Goal: Task Accomplishment & Management: Use online tool/utility

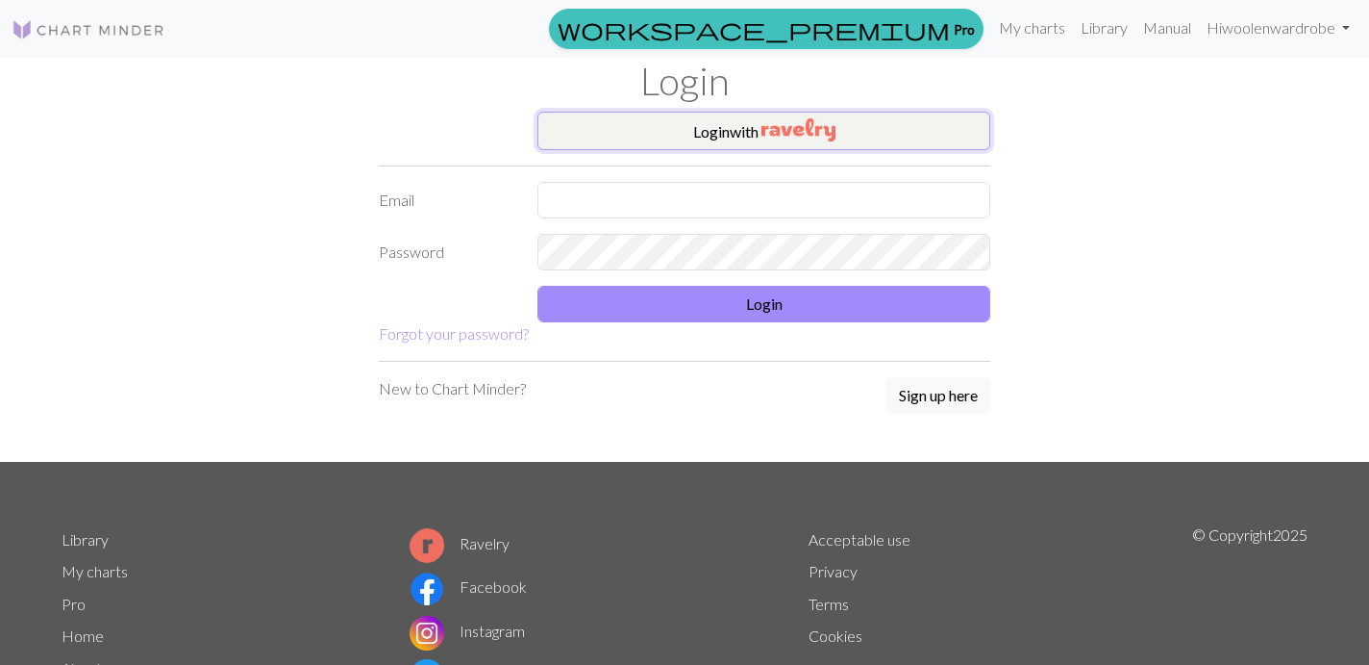
click at [796, 126] on img "button" at bounding box center [799, 129] width 74 height 23
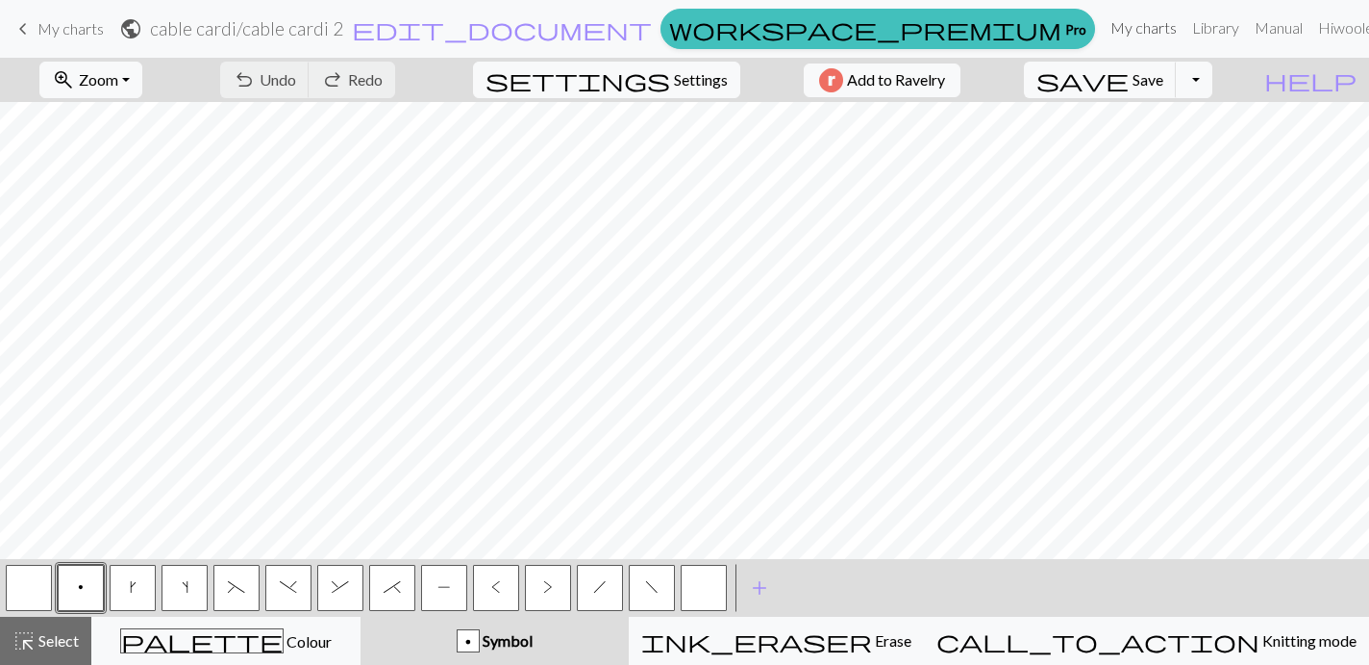
click at [1103, 32] on link "My charts" at bounding box center [1144, 28] width 82 height 38
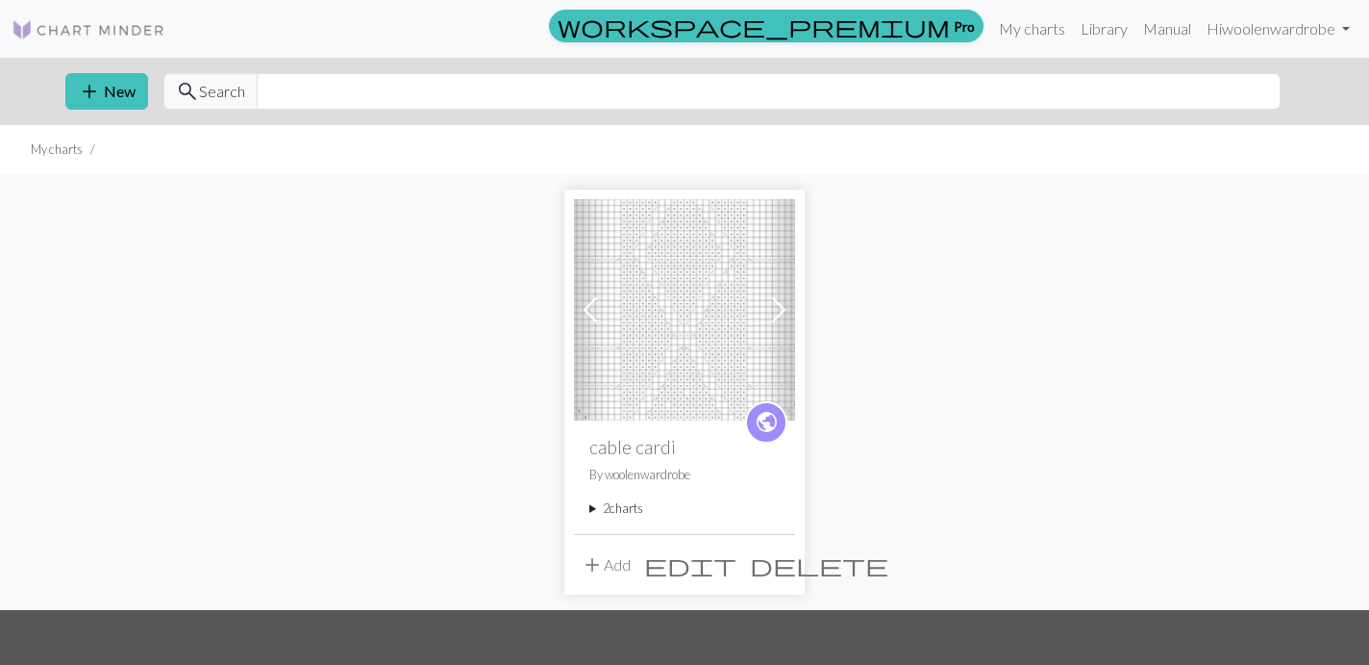
click at [625, 508] on summary "2 charts" at bounding box center [685, 508] width 190 height 18
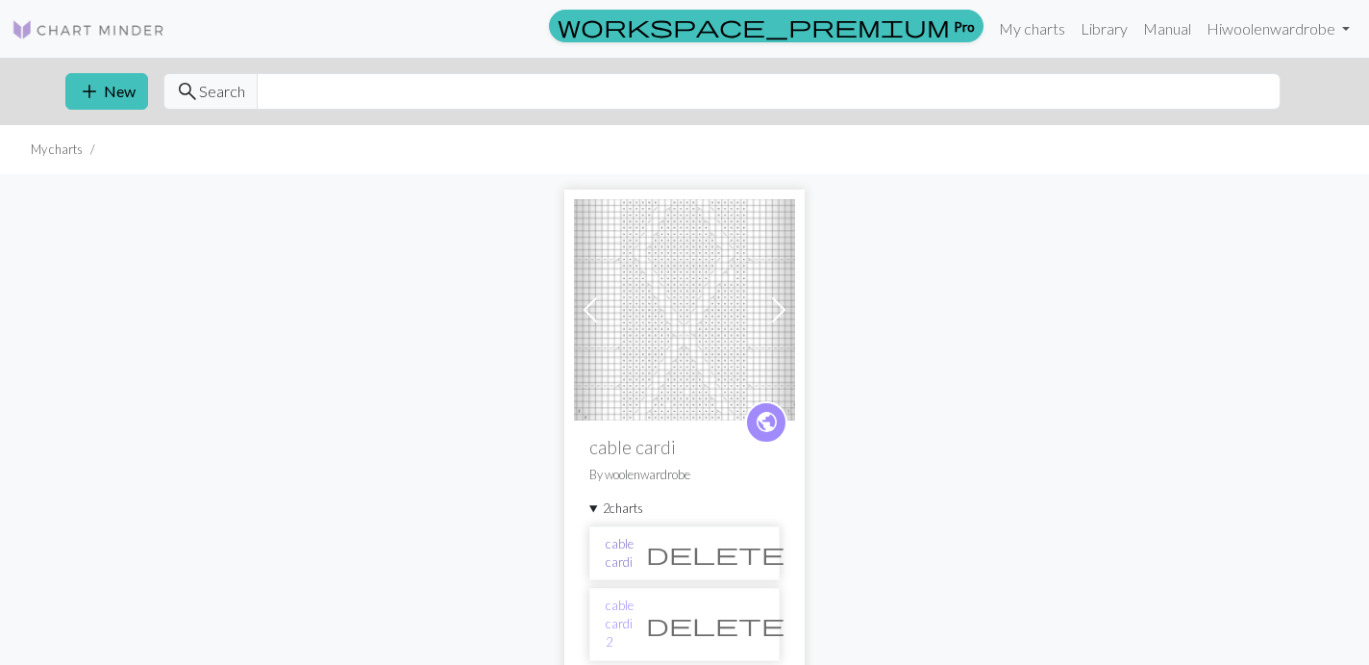
click at [633, 549] on link "cable cardi" at bounding box center [620, 553] width 28 height 37
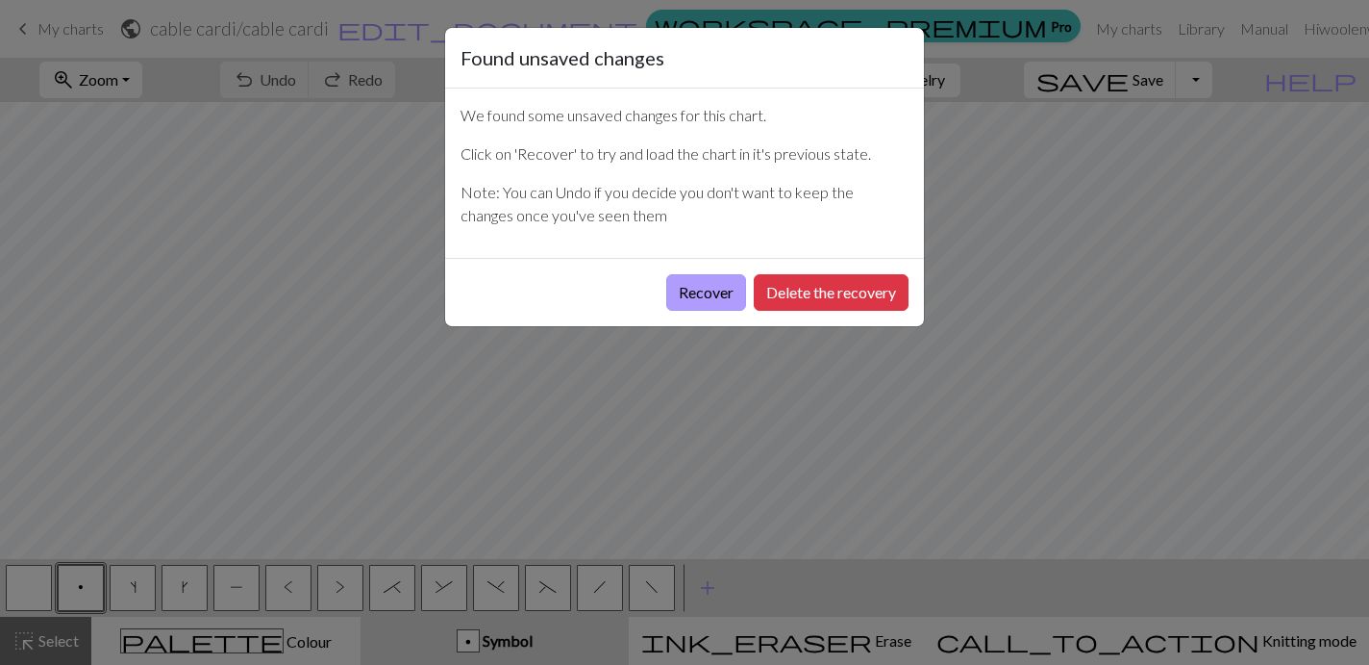
click at [725, 286] on button "Recover" at bounding box center [706, 292] width 80 height 37
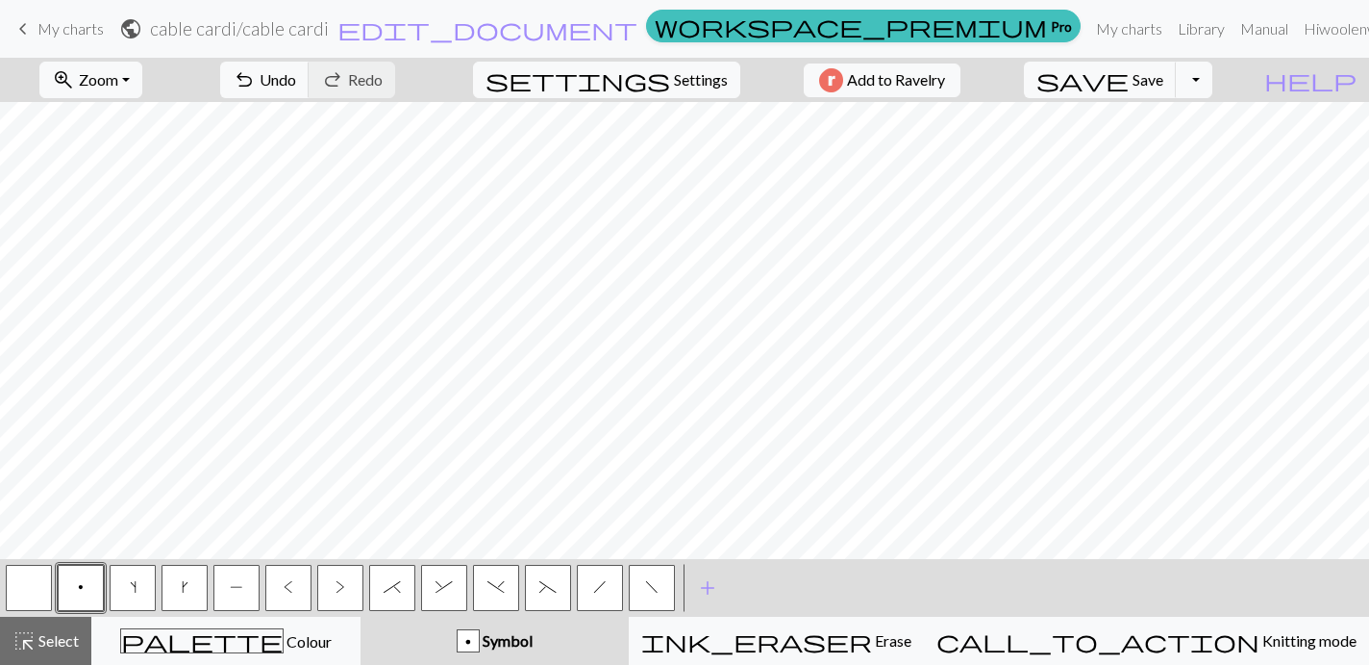
click at [80, 580] on span "p" at bounding box center [81, 586] width 6 height 15
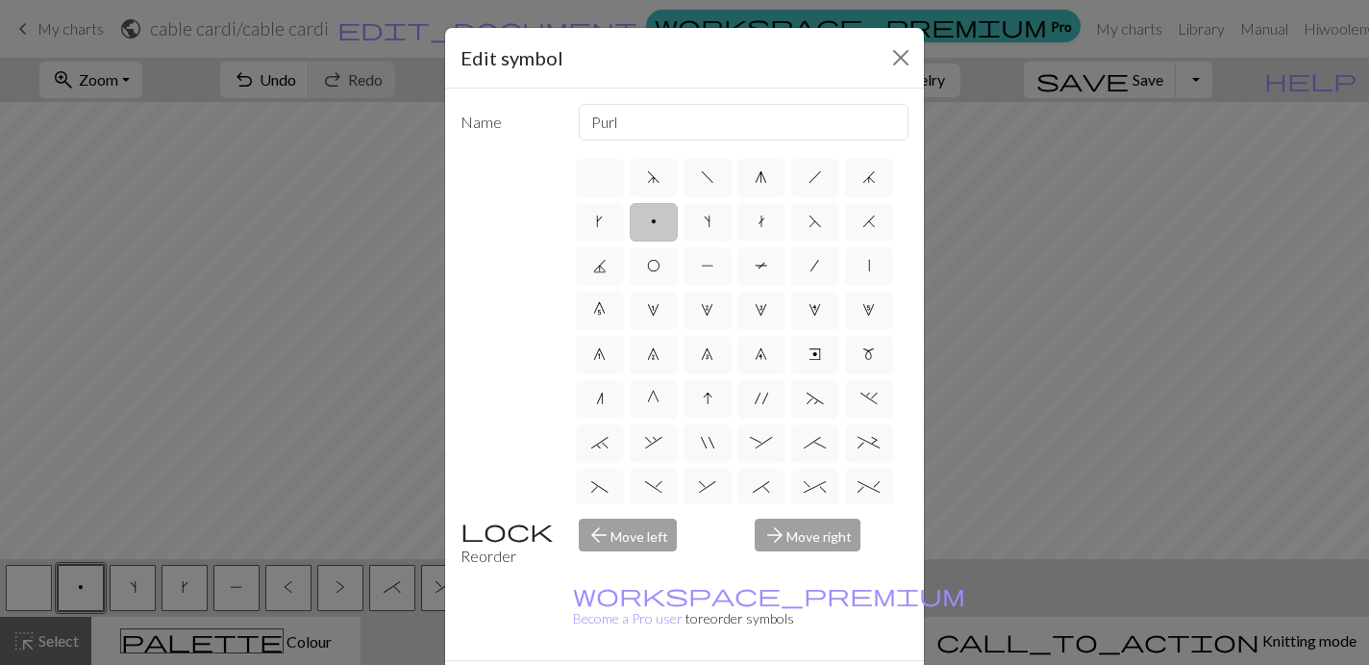
click at [1050, 389] on div "Edit symbol Name Purl d f g h j k p s t F H J O P T / | 0 1 2 3 4 5 6 7 8 9 e m…" at bounding box center [684, 332] width 1369 height 665
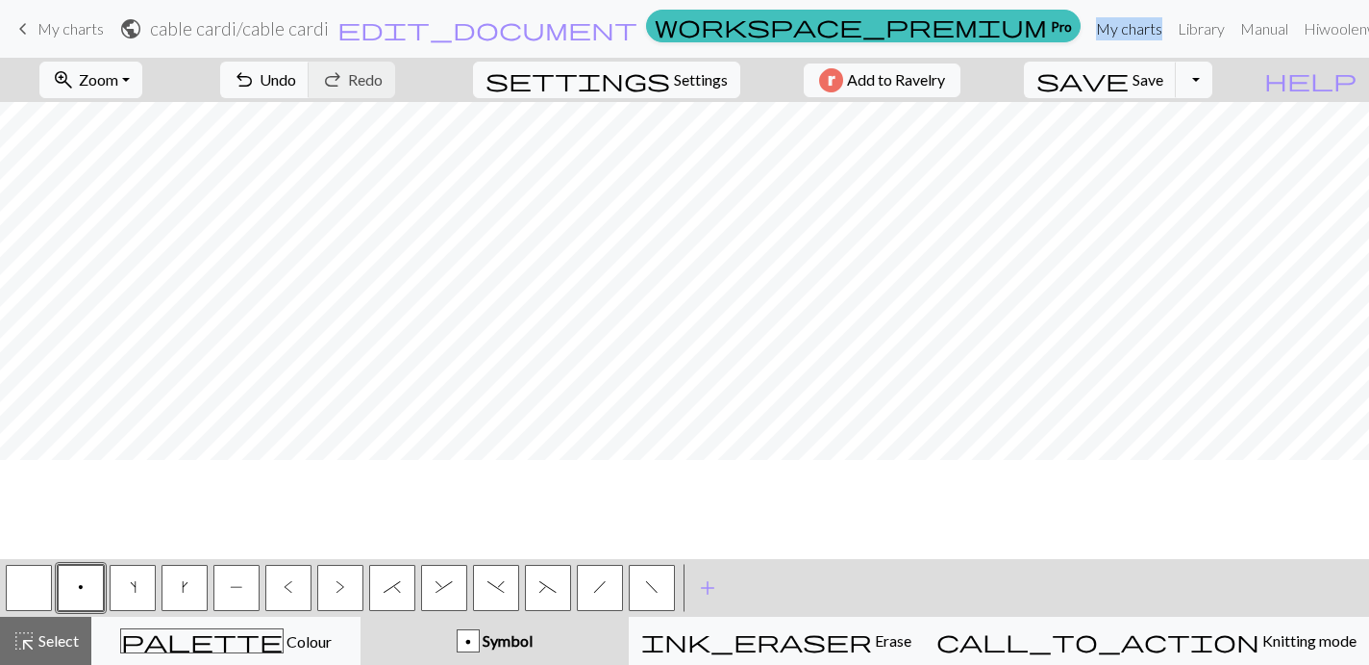
scroll to position [291, 0]
click at [38, 602] on button "button" at bounding box center [29, 588] width 46 height 46
click at [121, 598] on button "s" at bounding box center [133, 588] width 46 height 46
click at [94, 578] on button "p" at bounding box center [81, 588] width 46 height 46
click at [26, 577] on button "button" at bounding box center [29, 588] width 46 height 46
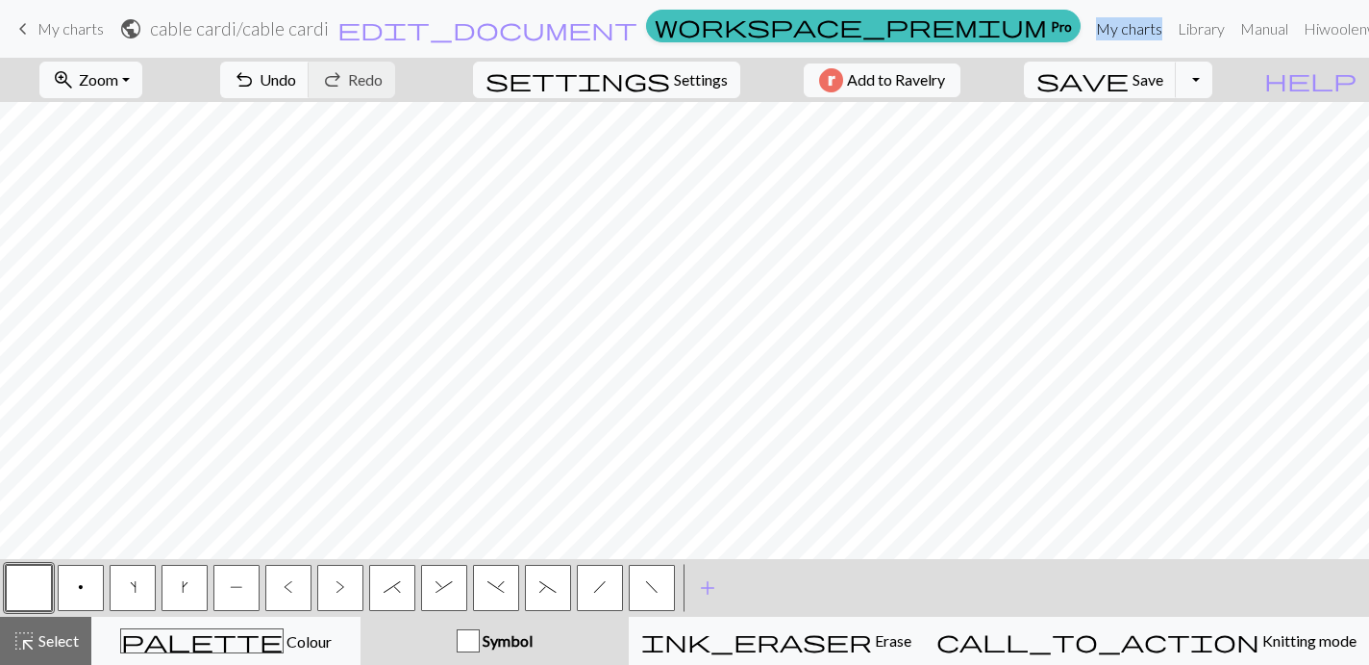
click at [238, 598] on button "P" at bounding box center [236, 588] width 46 height 46
click at [299, 597] on button "<" at bounding box center [288, 588] width 46 height 46
click at [330, 603] on button ">" at bounding box center [340, 588] width 46 height 46
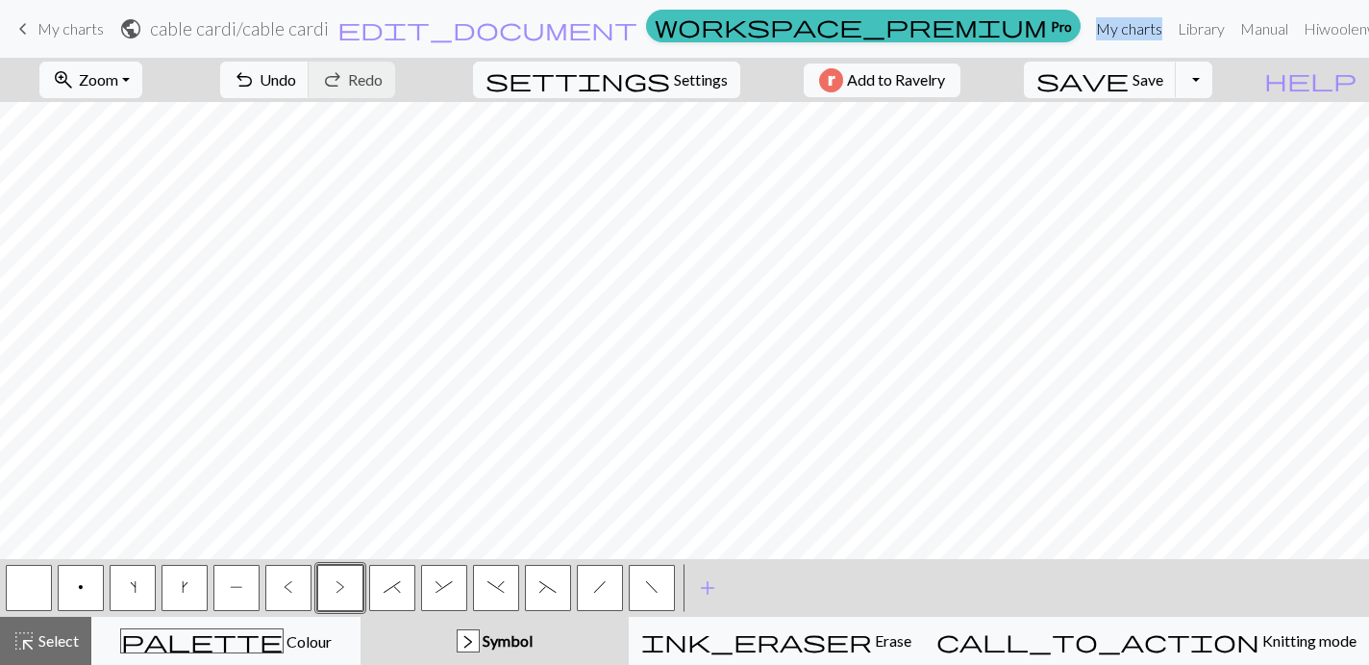
click at [84, 583] on button "p" at bounding box center [81, 588] width 46 height 46
click at [26, 577] on button "button" at bounding box center [29, 588] width 46 height 46
click at [190, 589] on button "k" at bounding box center [185, 588] width 46 height 46
click at [29, 570] on button "button" at bounding box center [29, 588] width 46 height 46
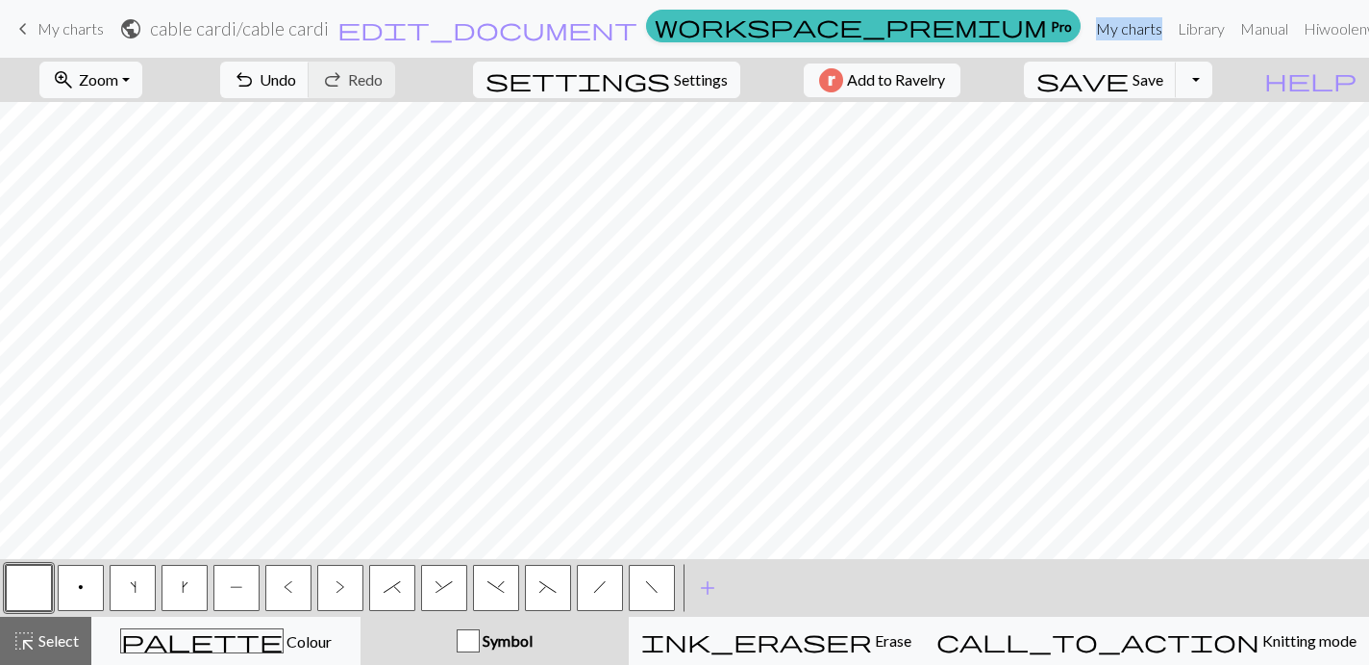
click at [77, 583] on button "p" at bounding box center [81, 588] width 46 height 46
click at [1129, 87] on span "save" at bounding box center [1083, 79] width 92 height 27
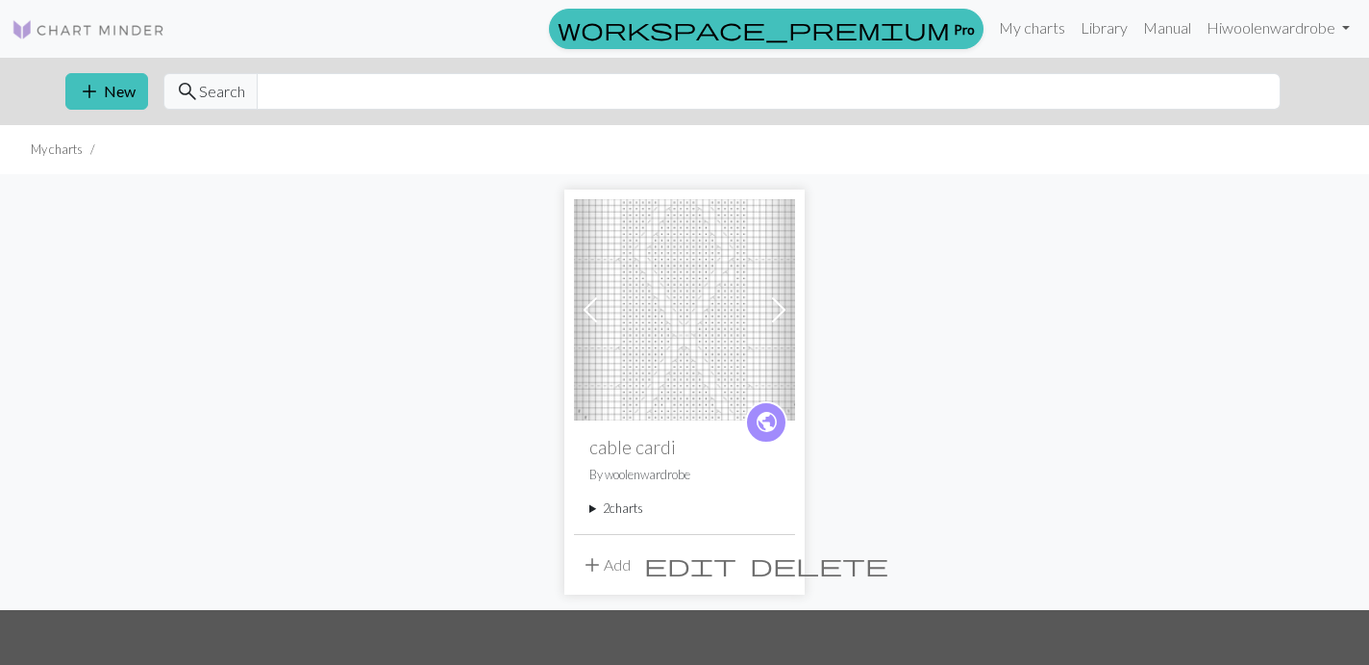
click at [611, 508] on summary "2 charts" at bounding box center [685, 508] width 190 height 18
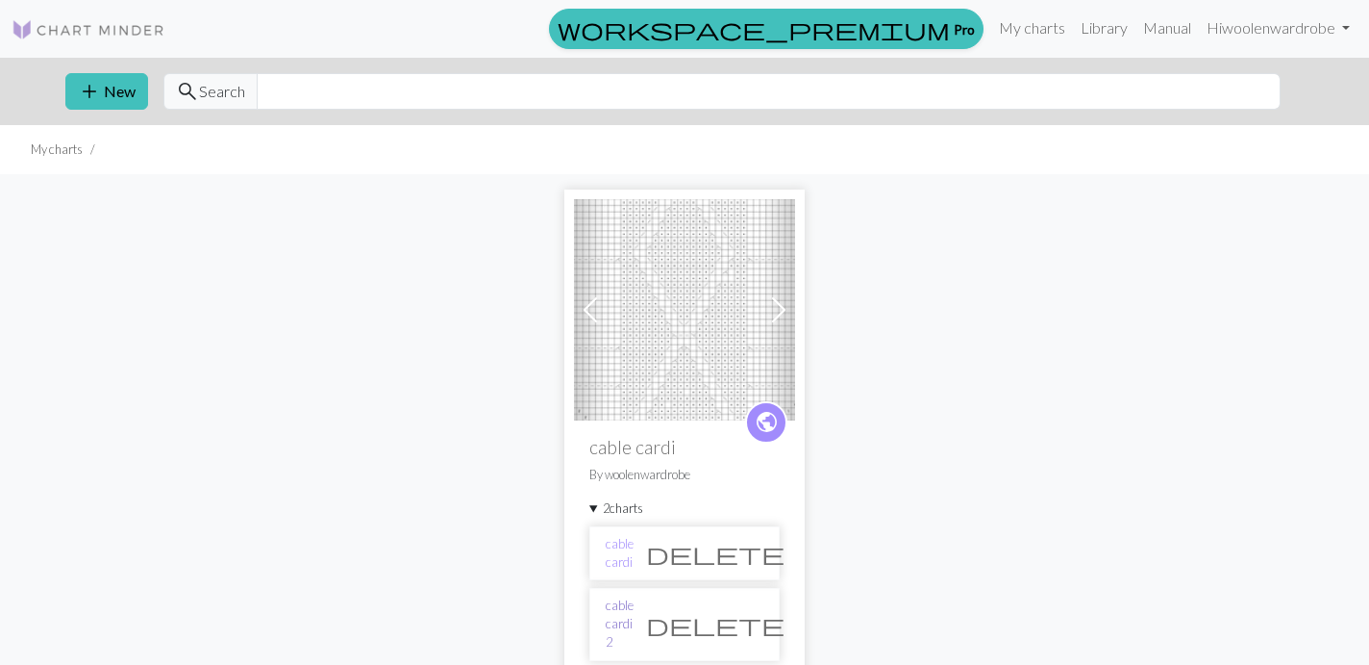
click at [613, 622] on link "cable cardi 2" at bounding box center [620, 624] width 28 height 56
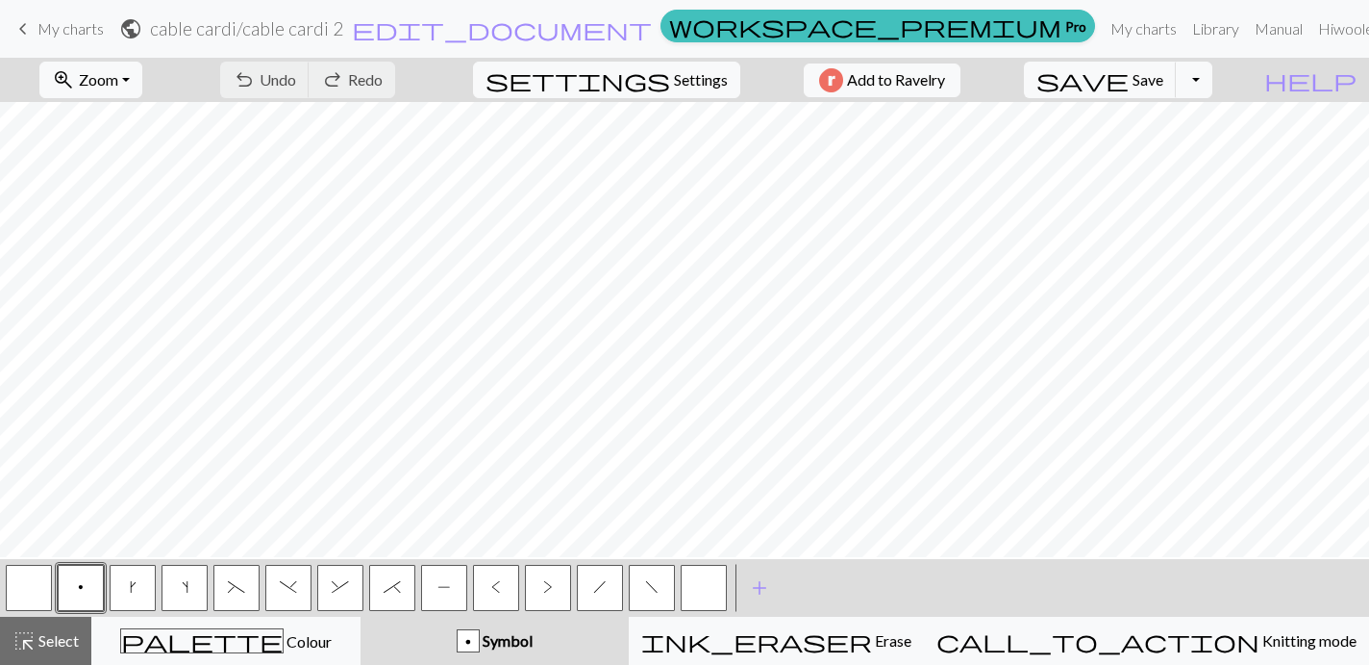
scroll to position [241, 91]
click at [1129, 82] on span "save" at bounding box center [1083, 79] width 92 height 27
click at [653, 15] on form "public cable cardi / cable cardi 2 edit_document Edit settings" at bounding box center [386, 29] width 534 height 38
